Goal: Task Accomplishment & Management: Use online tool/utility

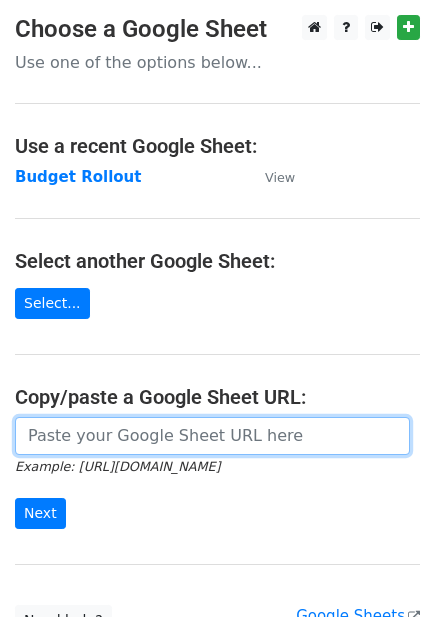
click at [110, 431] on input "url" at bounding box center [212, 436] width 395 height 38
paste input "https://docs.google.com/spreadsheets/d/1CaRUsuuhc5lScJ5VAS-1r8sgDQNz8U7wZXpSbWI…"
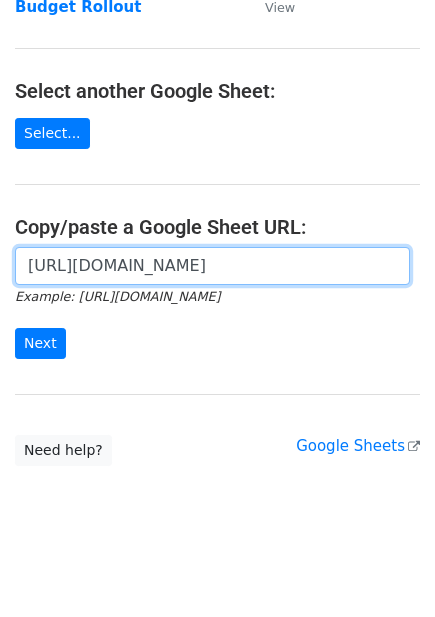
scroll to position [178, 0]
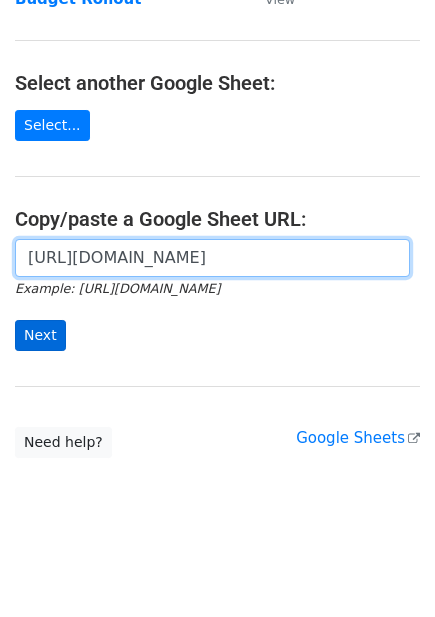
type input "https://docs.google.com/spreadsheets/d/1CaRUsuuhc5lScJ5VAS-1r8sgDQNz8U7wZXpSbWI…"
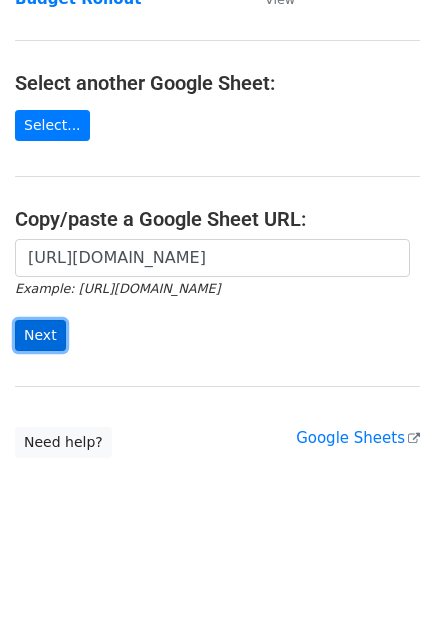
scroll to position [0, 0]
click at [51, 326] on input "Next" at bounding box center [40, 335] width 51 height 31
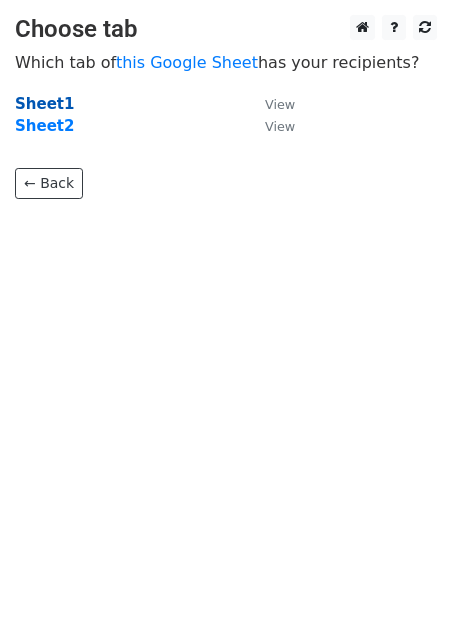
click at [39, 104] on strong "Sheet1" at bounding box center [44, 104] width 59 height 18
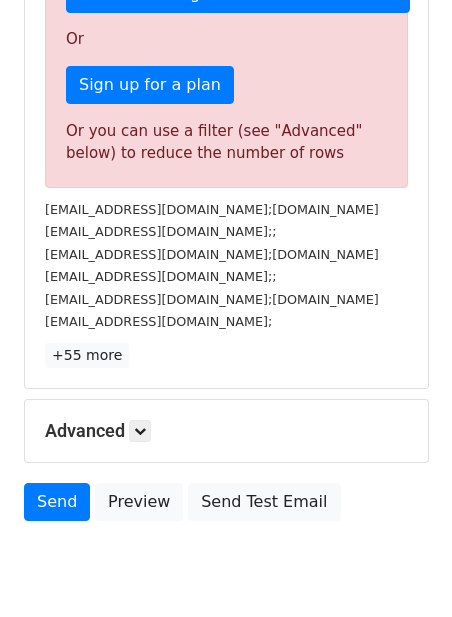
scroll to position [546, 0]
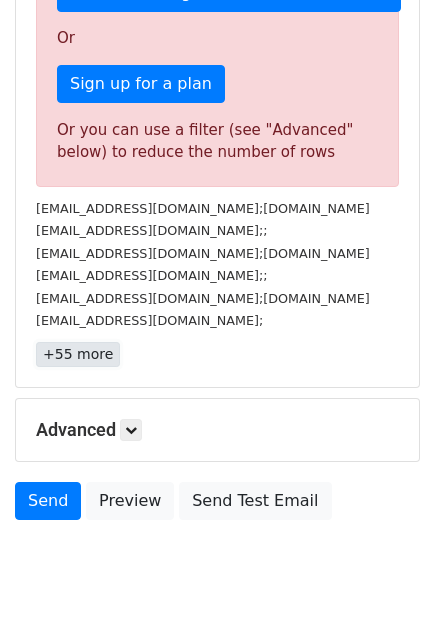
click at [80, 349] on link "+55 more" at bounding box center [78, 354] width 84 height 25
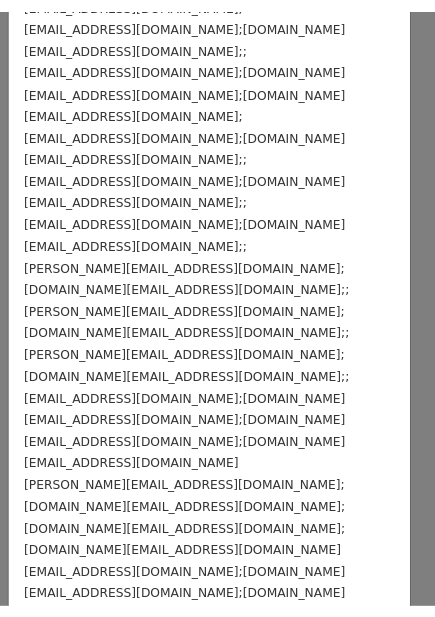
scroll to position [0, 0]
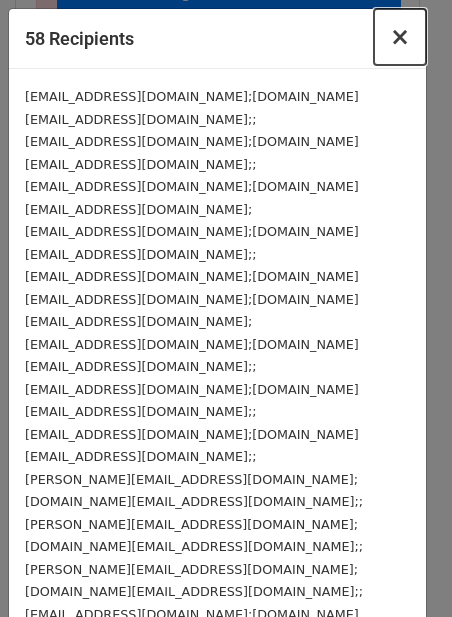
click at [390, 42] on span "×" at bounding box center [400, 37] width 20 height 28
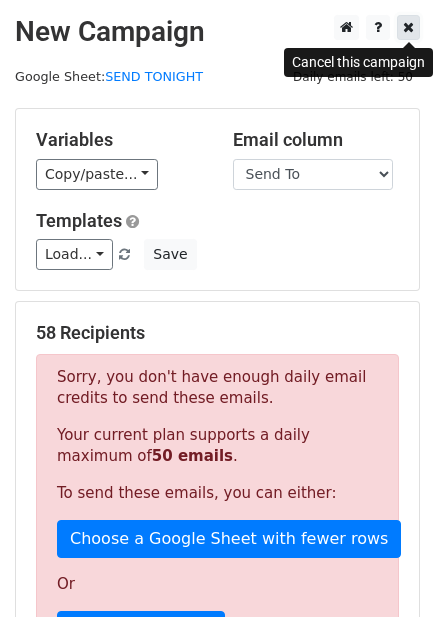
click at [412, 31] on icon at bounding box center [408, 27] width 11 height 14
